Goal: Communication & Community: Answer question/provide support

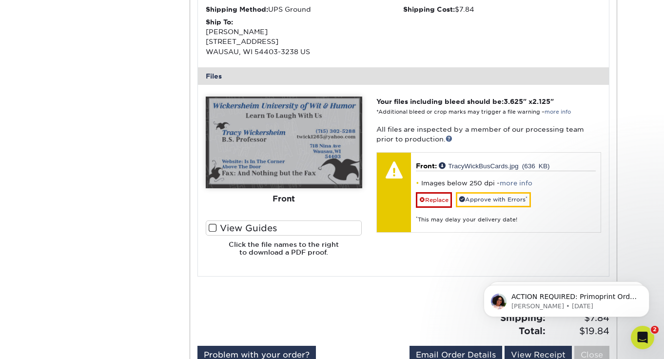
scroll to position [317, 0]
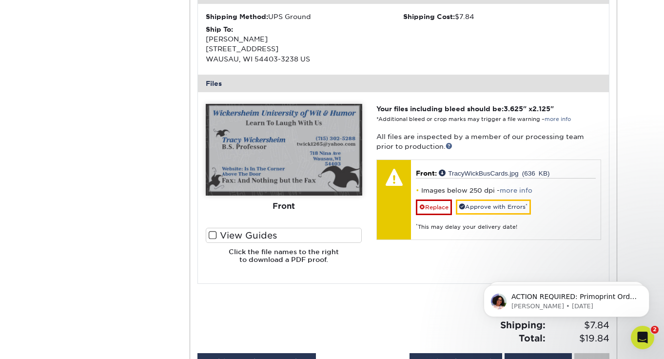
click at [220, 234] on label "View Guides" at bounding box center [284, 235] width 157 height 15
click at [0, 0] on input "View Guides" at bounding box center [0, 0] width 0 height 0
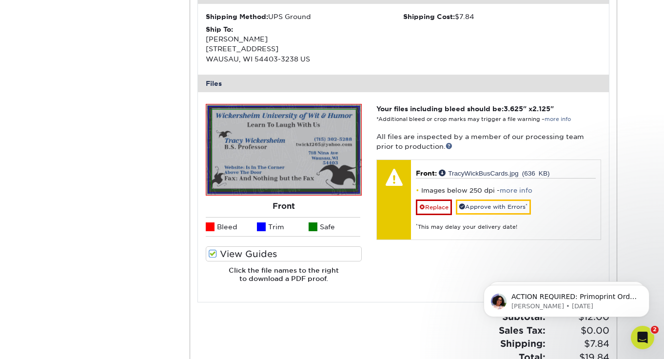
click at [303, 162] on img at bounding box center [284, 150] width 145 height 80
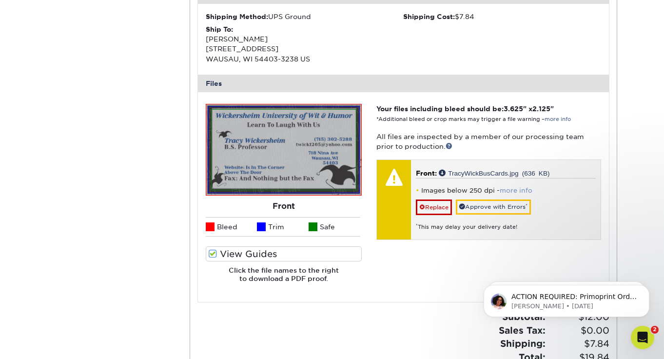
click at [403, 190] on link "more info" at bounding box center [516, 190] width 33 height 7
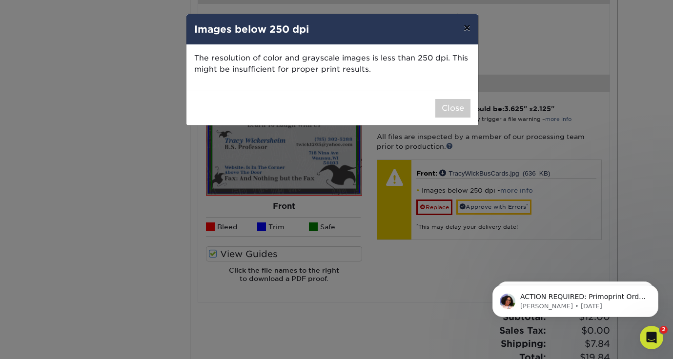
click at [403, 28] on button "×" at bounding box center [467, 27] width 22 height 27
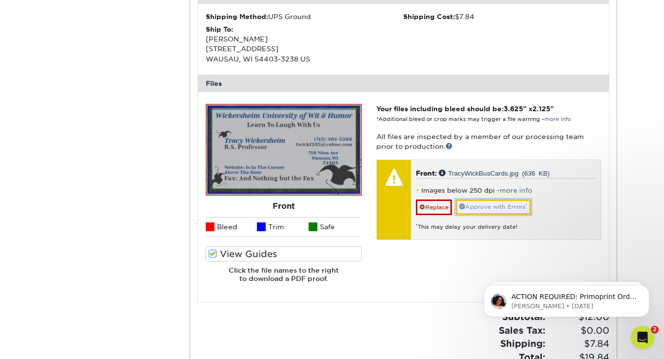
click at [403, 210] on link "Approve with Errors *" at bounding box center [493, 206] width 75 height 15
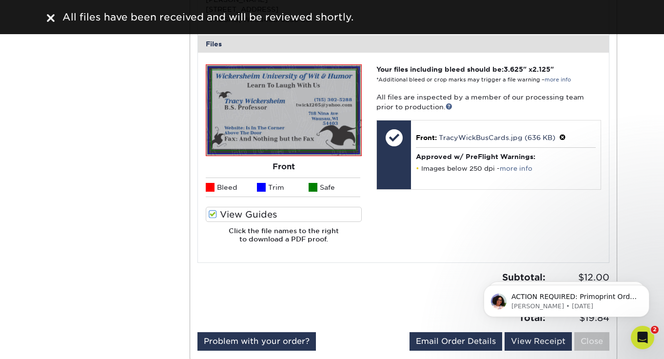
scroll to position [375, 0]
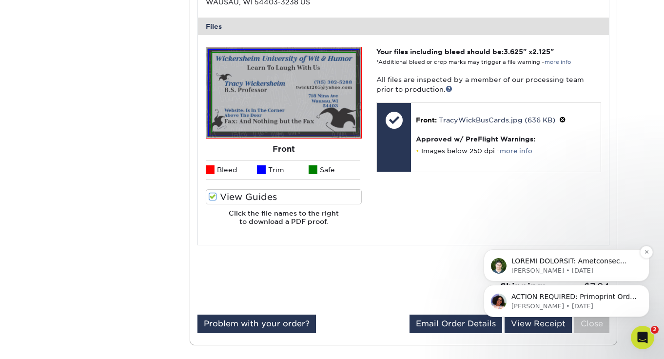
click at [403, 268] on p "[PERSON_NAME] • [DATE]" at bounding box center [575, 270] width 126 height 9
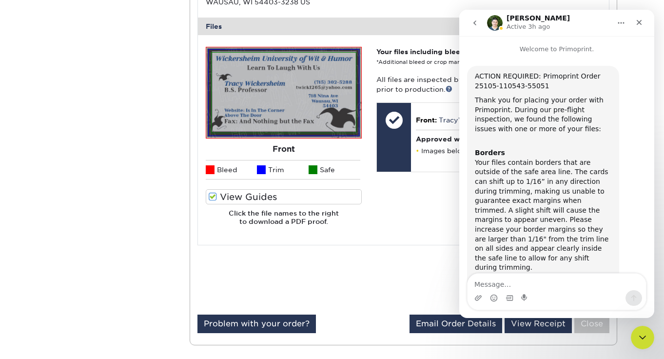
scroll to position [335, 0]
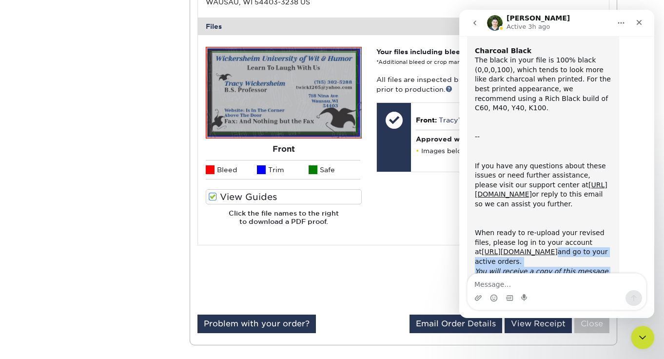
drag, startPoint x: 652, startPoint y: 222, endPoint x: 651, endPoint y: 242, distance: 20.5
click at [403, 242] on div "ACTION REQUIRED: Primoprint Order 25105-110543-55051 Thank you for placing your…" at bounding box center [556, 16] width 195 height 594
drag, startPoint x: 652, startPoint y: 136, endPoint x: 651, endPoint y: 143, distance: 7.3
click at [403, 136] on div "ACTION REQUIRED: Primoprint Order 25105-110543-55051 Thank you for placing your…" at bounding box center [556, 16] width 195 height 594
drag, startPoint x: 653, startPoint y: 258, endPoint x: 653, endPoint y: 238, distance: 20.0
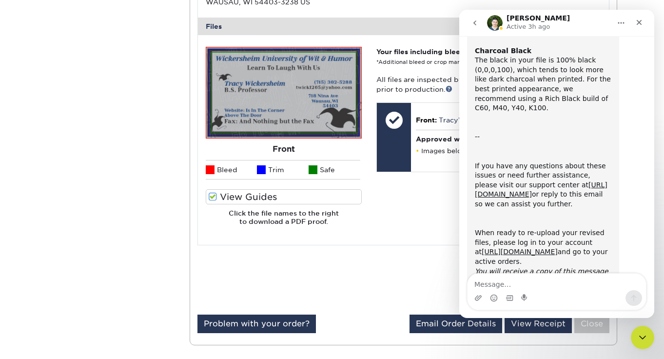
click at [403, 238] on div "Welcome to Primoprint. ACTION REQUIRED: Primoprint Order 25105-110543-55051 Tha…" at bounding box center [556, 177] width 195 height 282
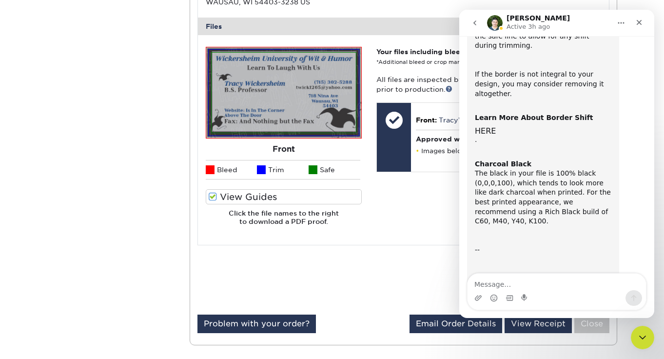
scroll to position [223, 0]
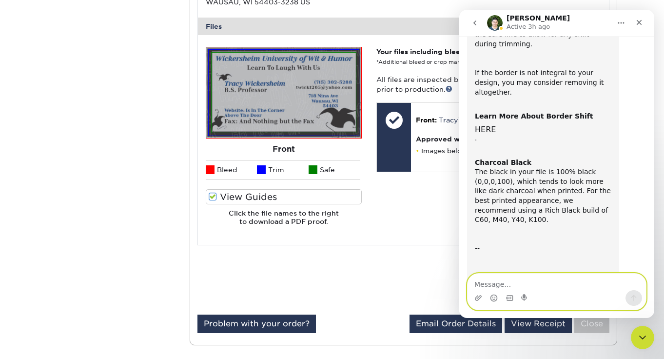
click at [403, 281] on textarea "Message…" at bounding box center [557, 282] width 178 height 17
click at [403, 286] on textarea "Message…" at bounding box center [557, 282] width 178 height 17
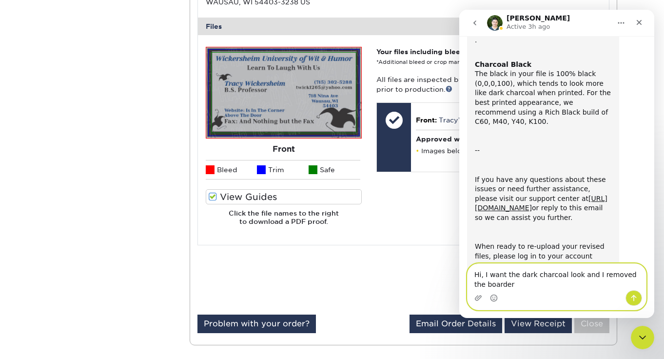
scroll to position [345, 0]
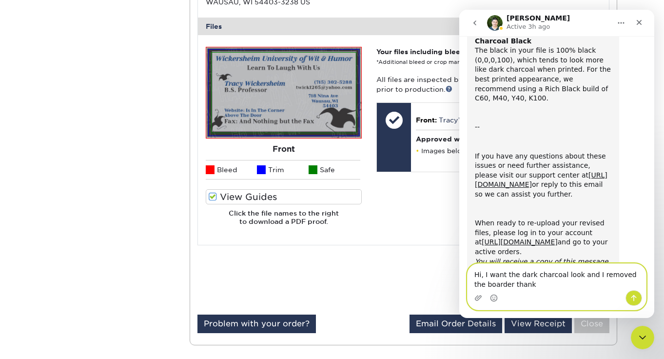
type textarea "Hi, I want the dark charcoal look and I removed the boarder thanks"
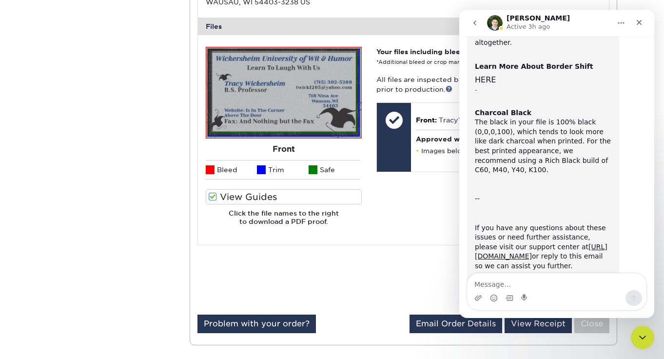
scroll to position [387, 0]
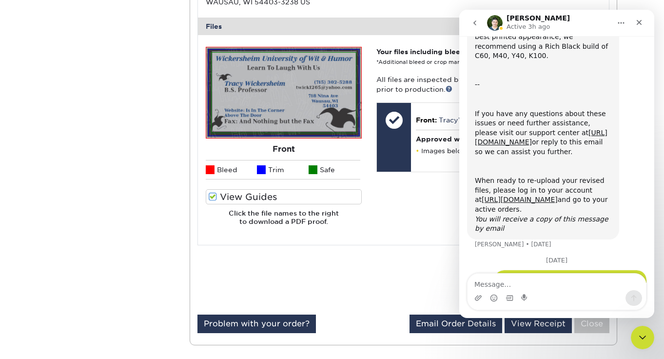
drag, startPoint x: 653, startPoint y: 239, endPoint x: 1126, endPoint y: 276, distance: 474.4
click at [403, 284] on textarea "Message…" at bounding box center [557, 282] width 178 height 17
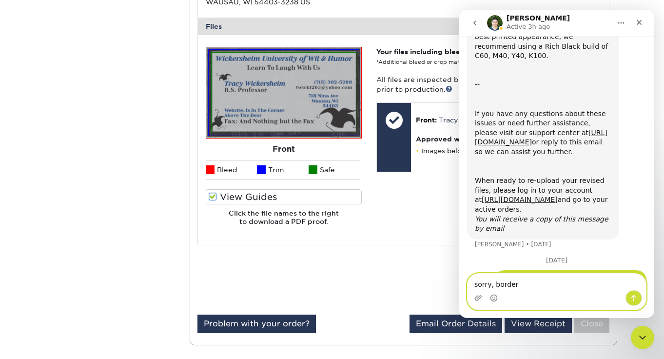
type textarea "sorry, border"
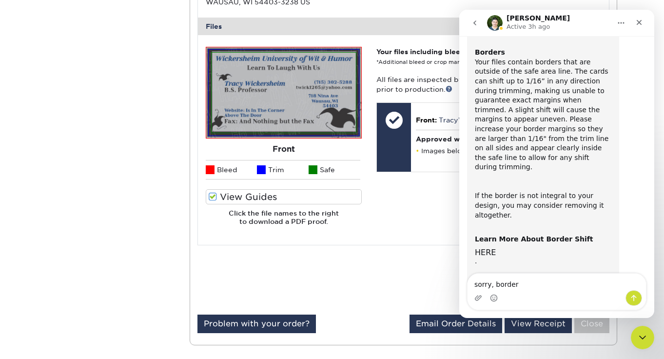
scroll to position [98, 0]
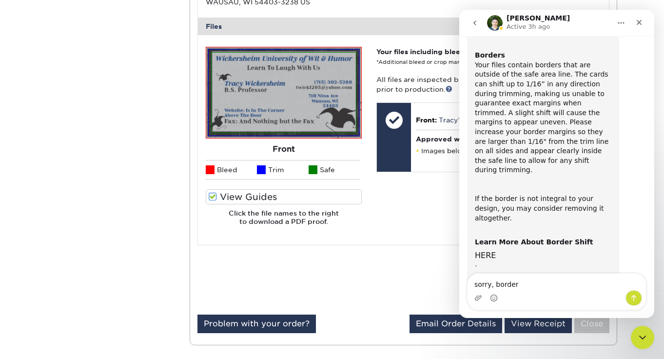
drag, startPoint x: 652, startPoint y: 264, endPoint x: 1038, endPoint y: 328, distance: 391.5
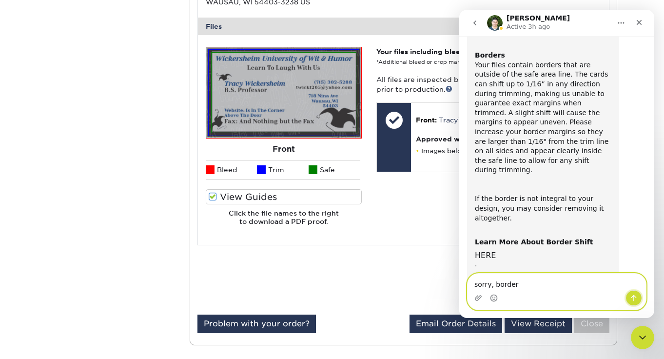
click at [403, 295] on button "Send a message…" at bounding box center [634, 298] width 17 height 16
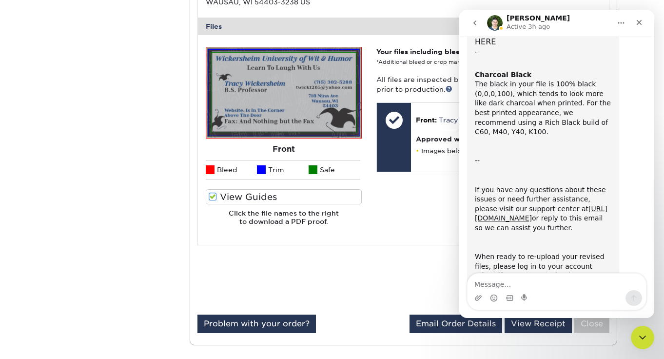
scroll to position [409, 0]
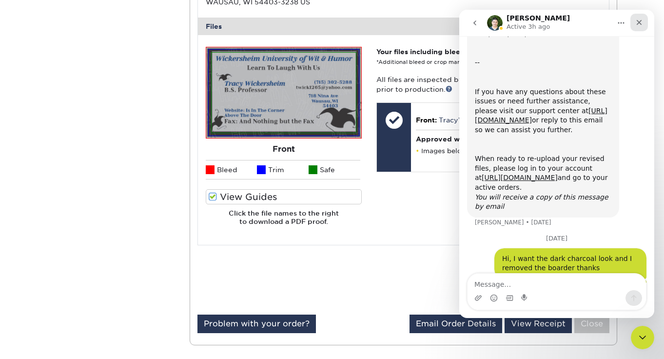
click at [403, 22] on icon "Close" at bounding box center [639, 23] width 8 height 8
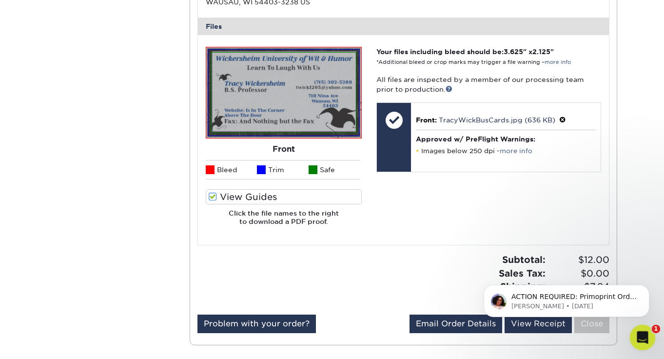
click at [403, 334] on icon "Open Intercom Messenger" at bounding box center [642, 336] width 16 height 16
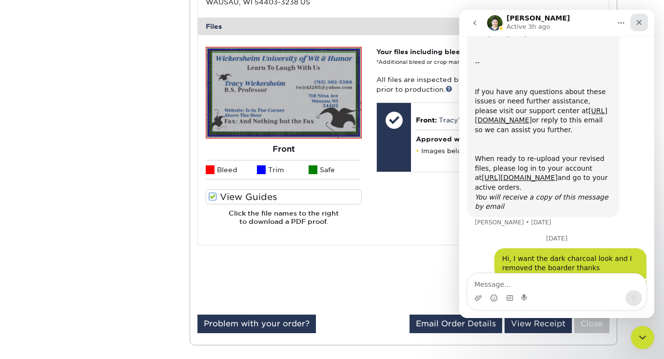
click at [403, 28] on div "Close" at bounding box center [640, 23] width 18 height 18
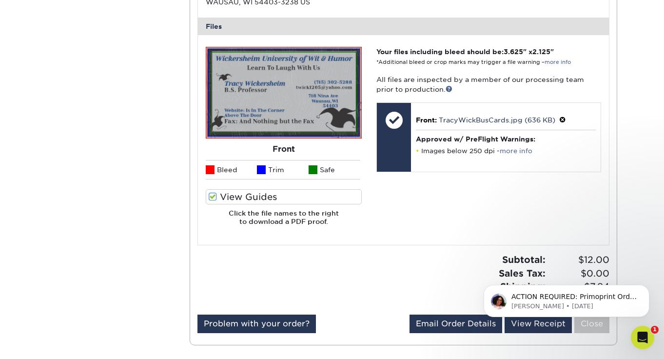
scroll to position [0, 0]
click at [403, 302] on p "[PERSON_NAME] • [DATE]" at bounding box center [575, 306] width 126 height 9
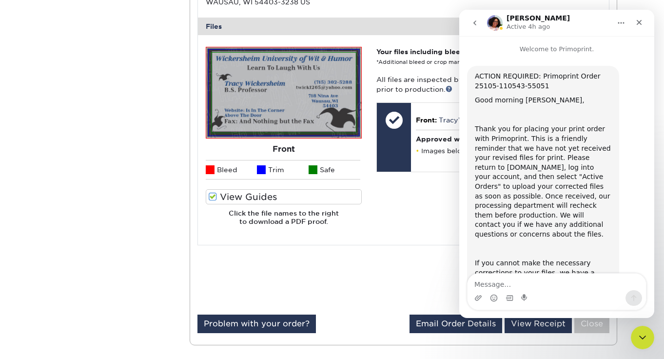
scroll to position [117, 0]
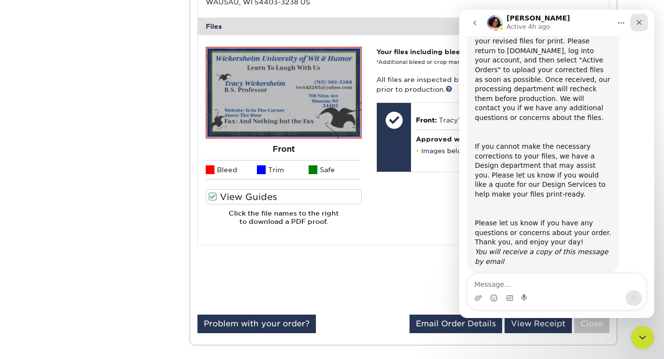
click at [403, 23] on icon "Close" at bounding box center [639, 23] width 8 height 8
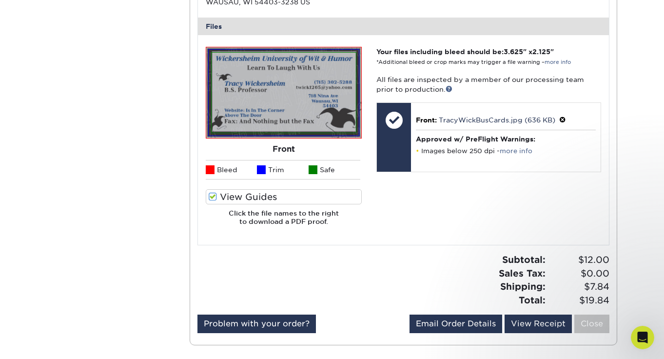
scroll to position [0, 0]
